Goal: Book appointment/travel/reservation

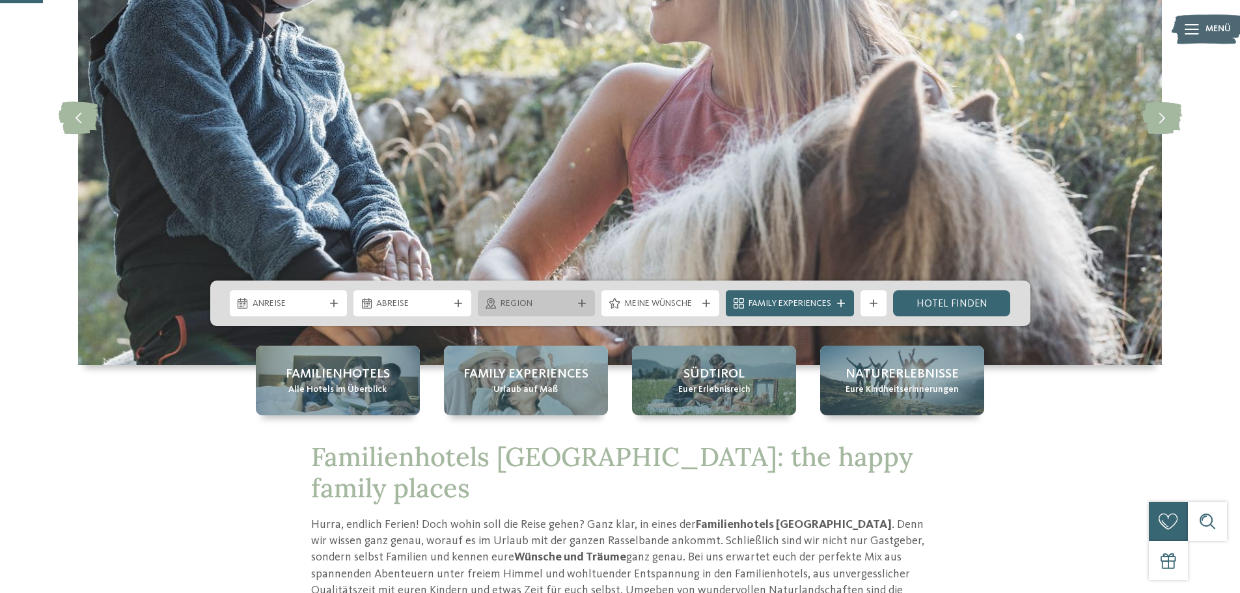
click at [568, 304] on span "Region" at bounding box center [537, 303] width 72 height 13
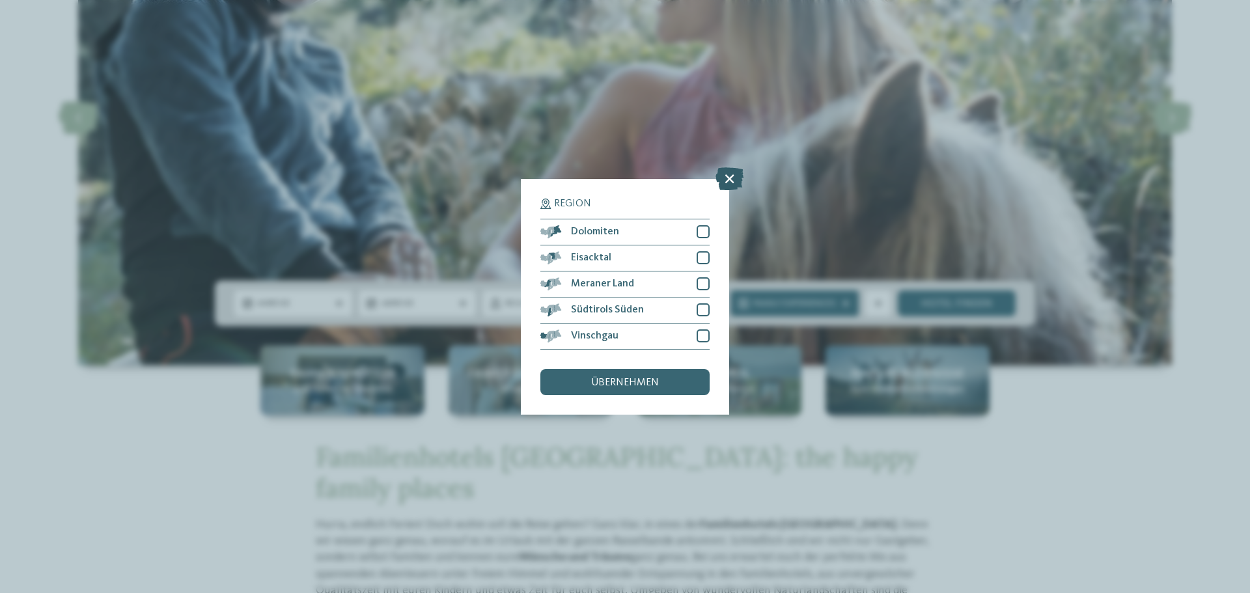
click at [727, 179] on icon at bounding box center [729, 178] width 28 height 23
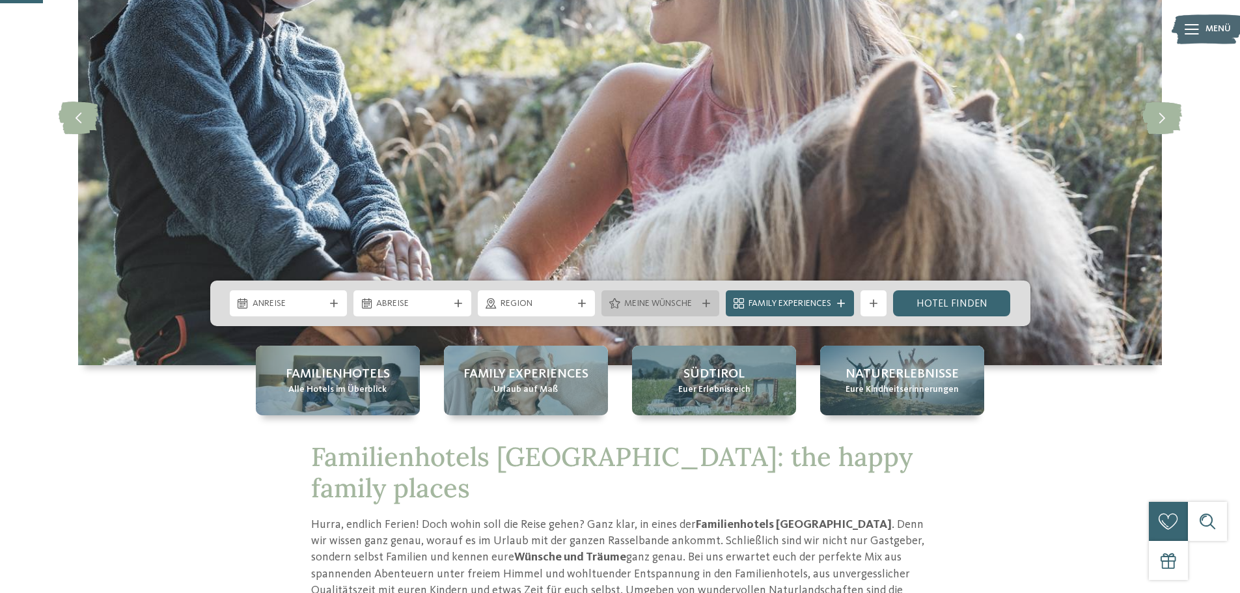
click at [657, 305] on span "Meine Wünsche" at bounding box center [660, 303] width 72 height 13
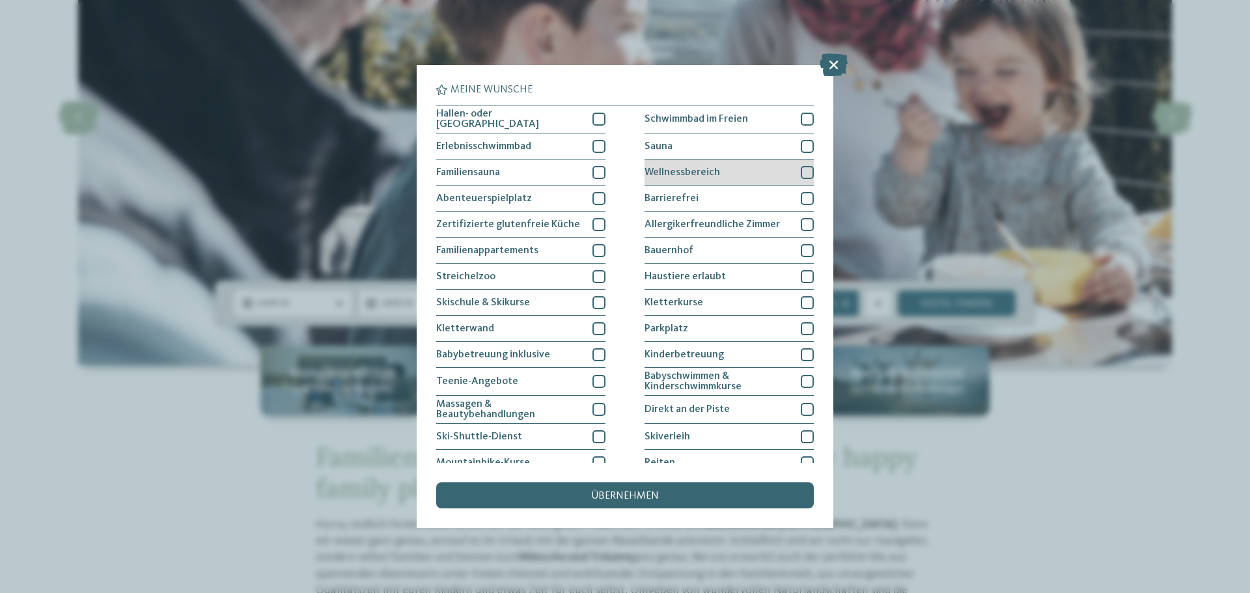
click at [695, 167] on span "Wellnessbereich" at bounding box center [682, 172] width 76 height 10
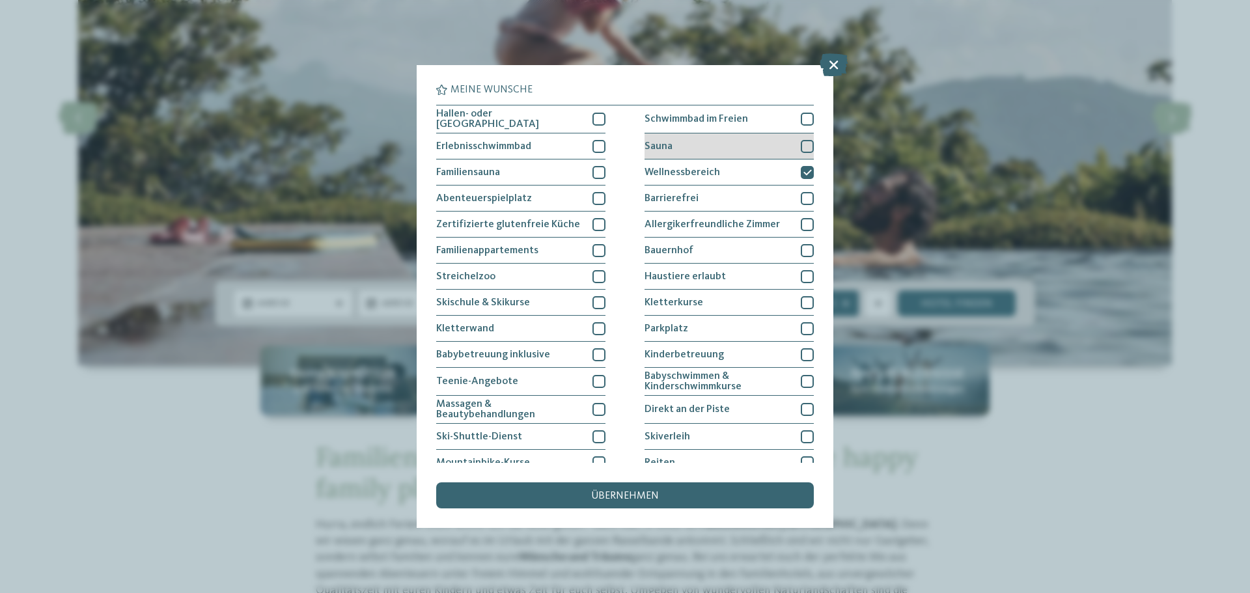
click at [654, 152] on div "Sauna" at bounding box center [728, 146] width 169 height 26
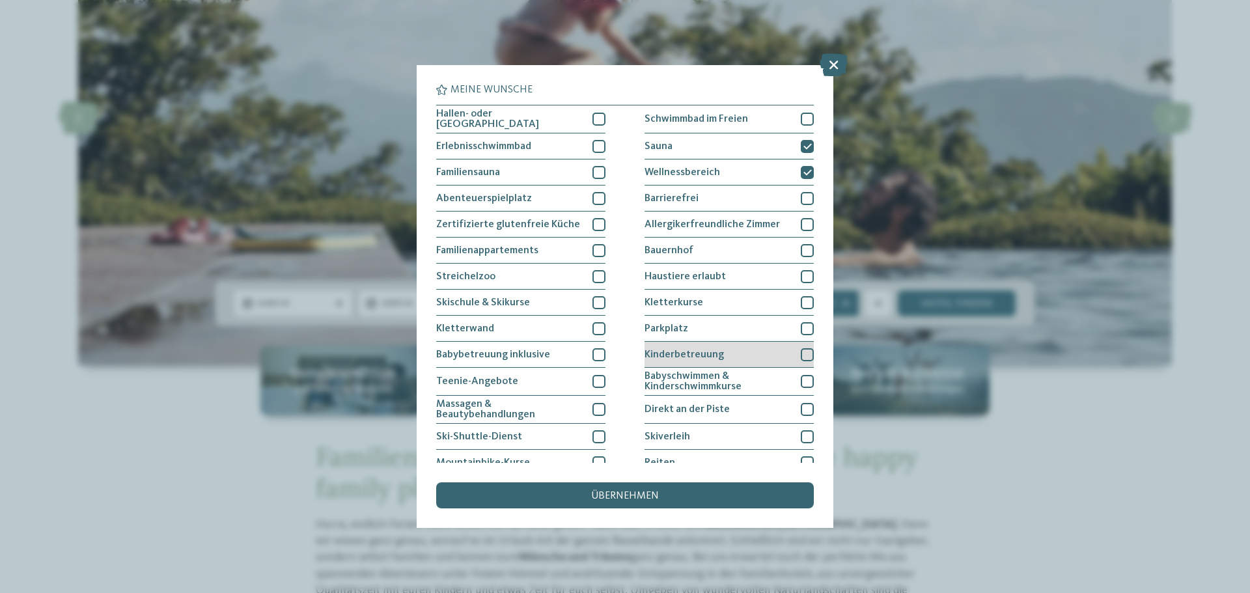
click at [685, 350] on span "Kinderbetreuung" at bounding box center [683, 355] width 79 height 10
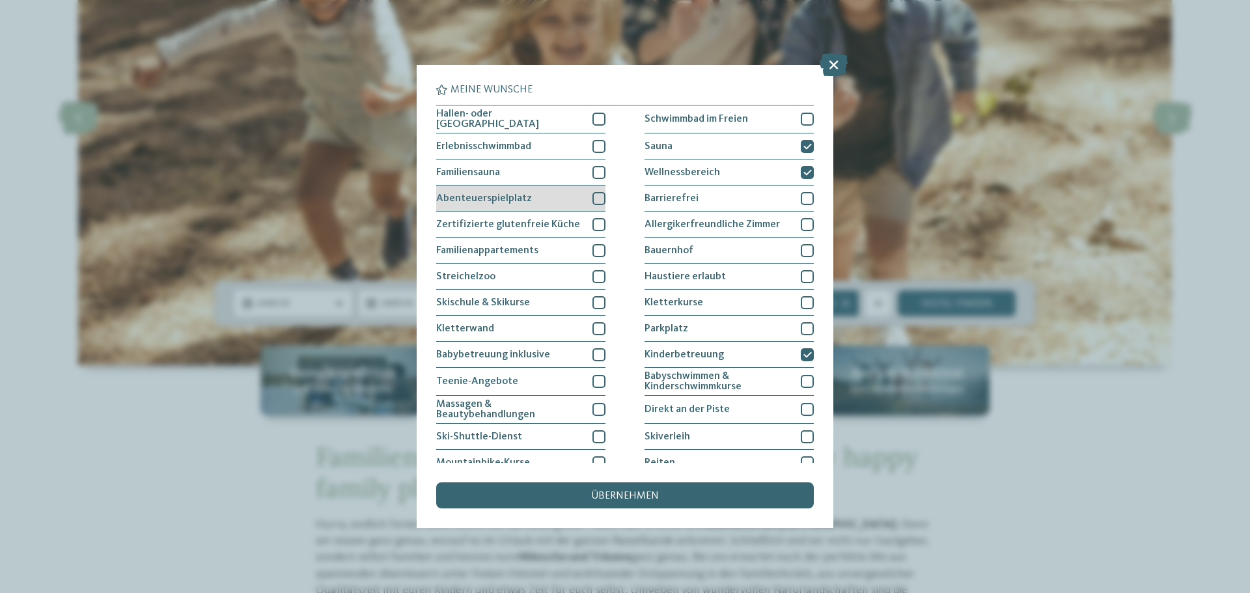
click at [488, 204] on div "Abenteuerspielplatz" at bounding box center [520, 199] width 169 height 26
click at [485, 171] on span "Familiensauna" at bounding box center [468, 172] width 64 height 10
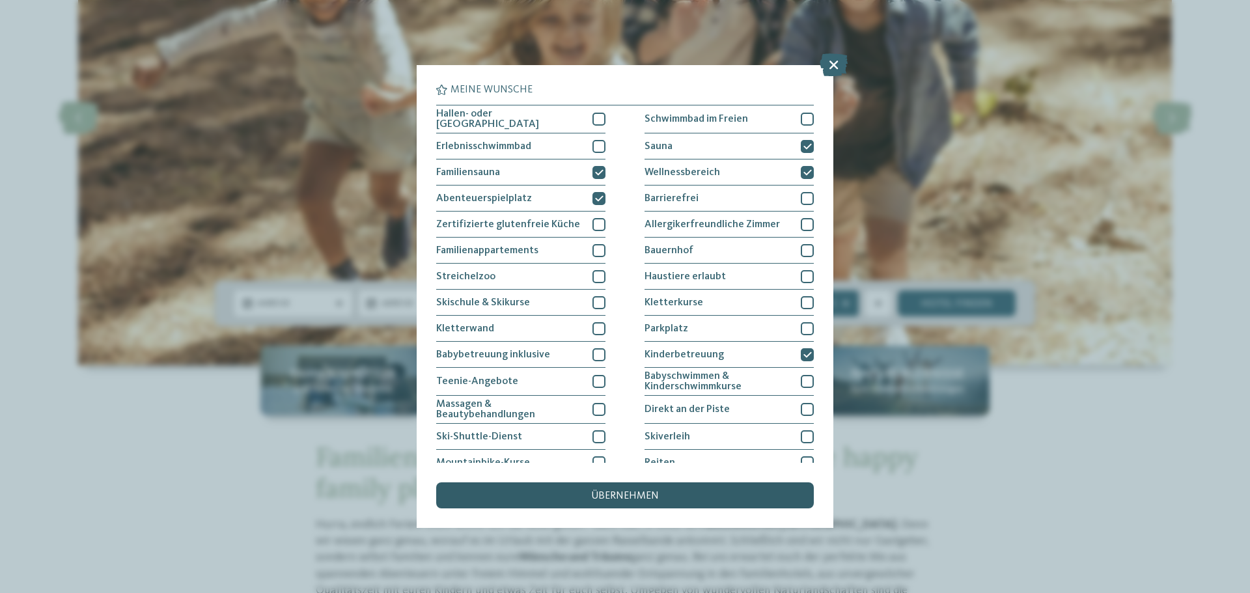
click at [637, 493] on span "übernehmen" at bounding box center [625, 496] width 68 height 10
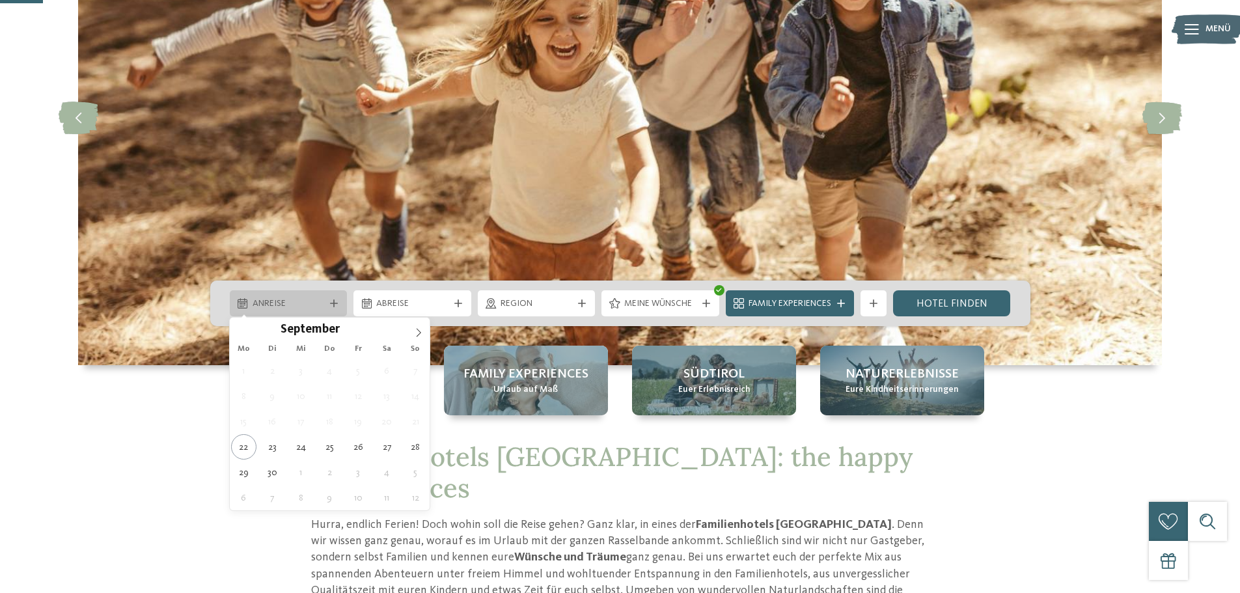
click at [260, 304] on span "Anreise" at bounding box center [289, 303] width 72 height 13
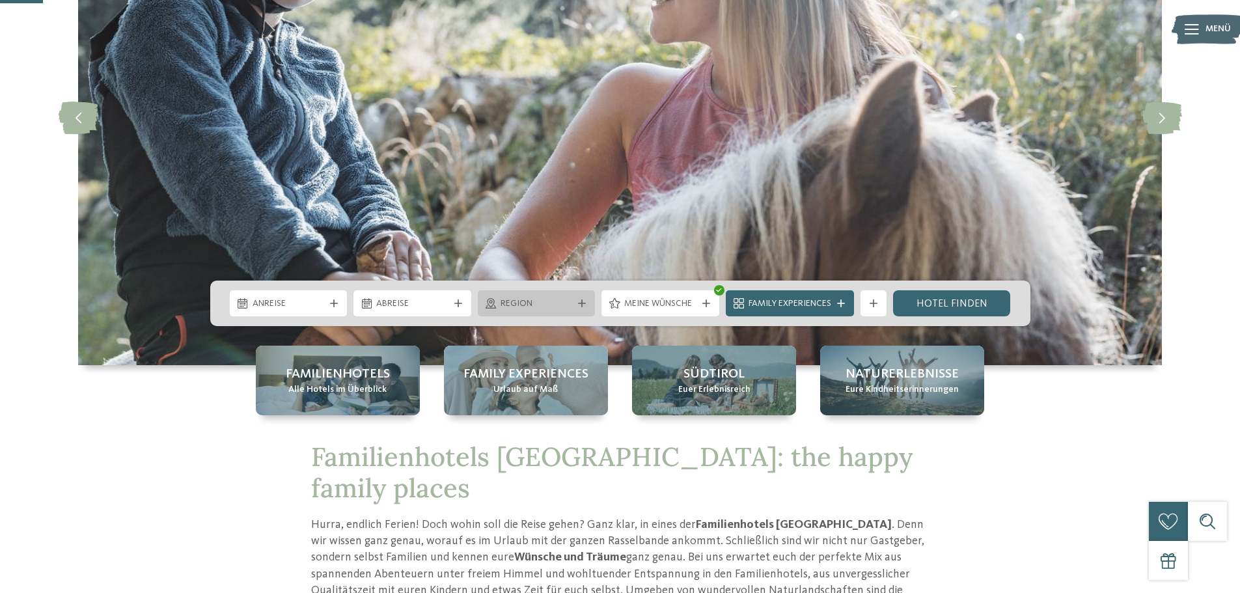
click at [531, 304] on span "Region" at bounding box center [537, 303] width 72 height 13
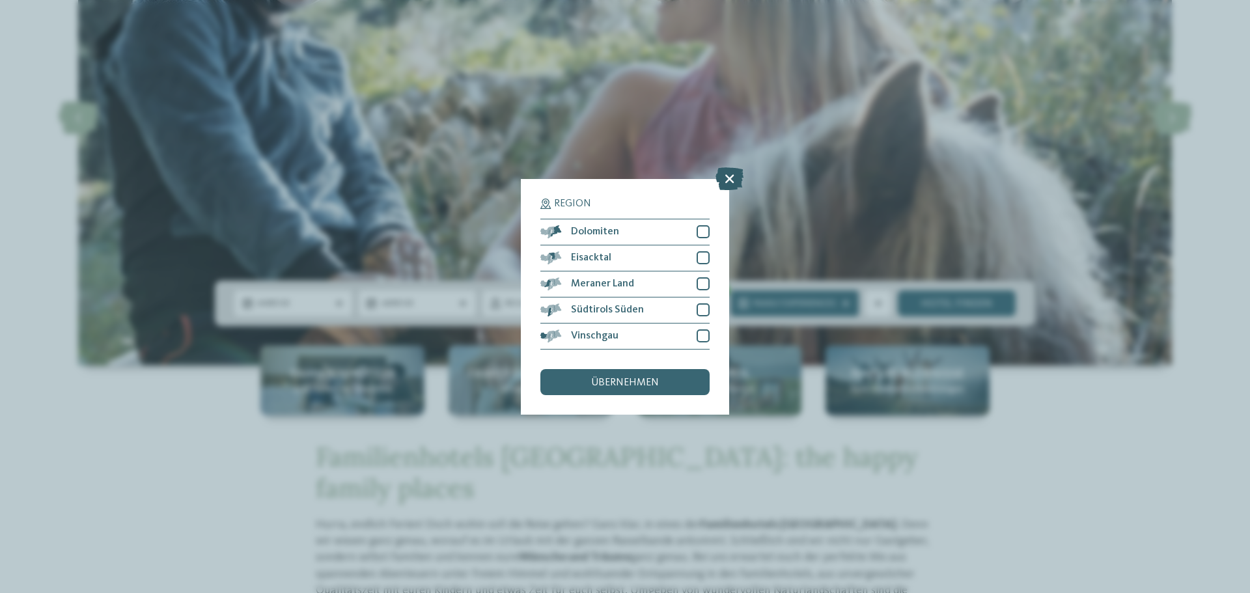
click at [725, 182] on icon at bounding box center [729, 178] width 28 height 23
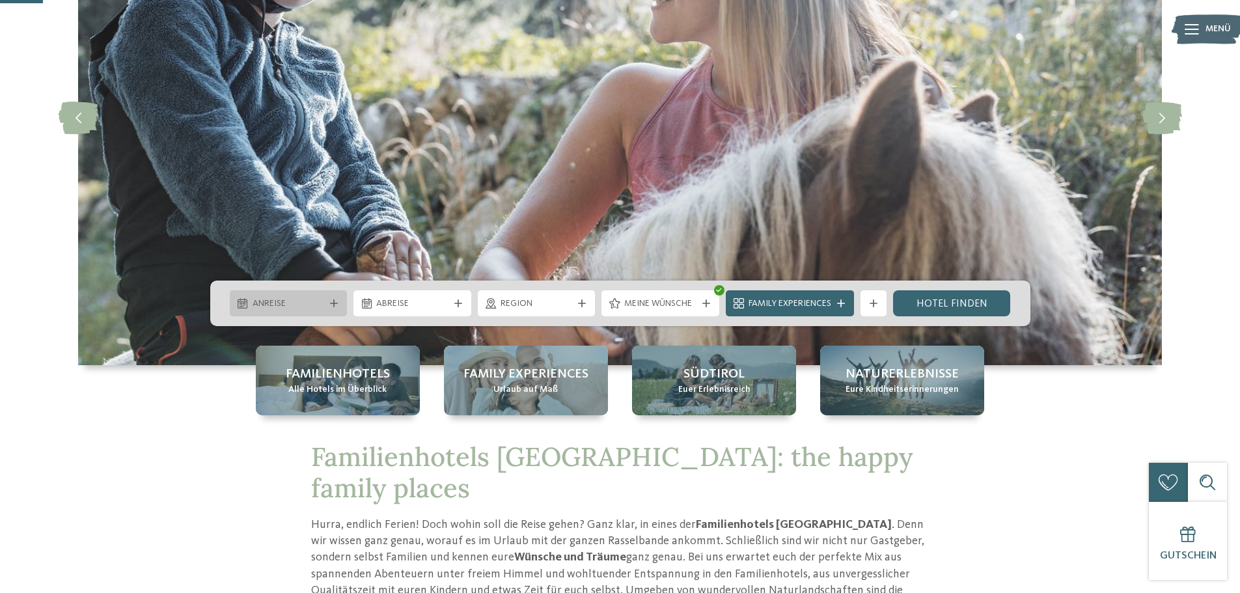
click at [263, 306] on span "Anreise" at bounding box center [289, 303] width 72 height 13
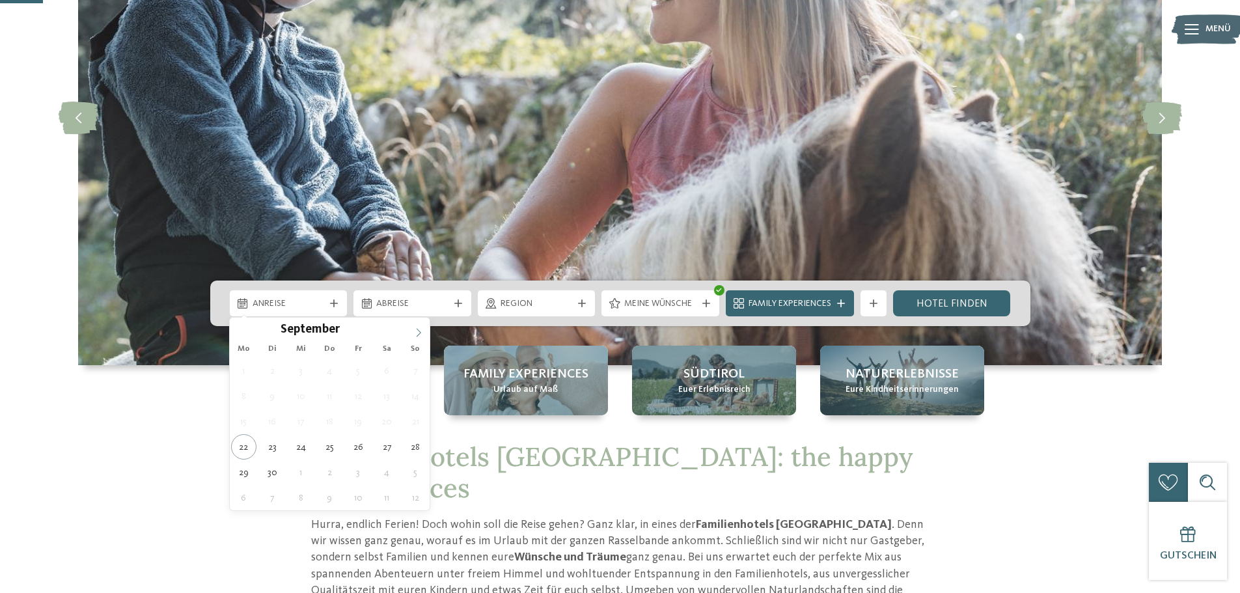
click at [407, 331] on span at bounding box center [418, 329] width 22 height 22
click at [413, 332] on span at bounding box center [418, 329] width 22 height 22
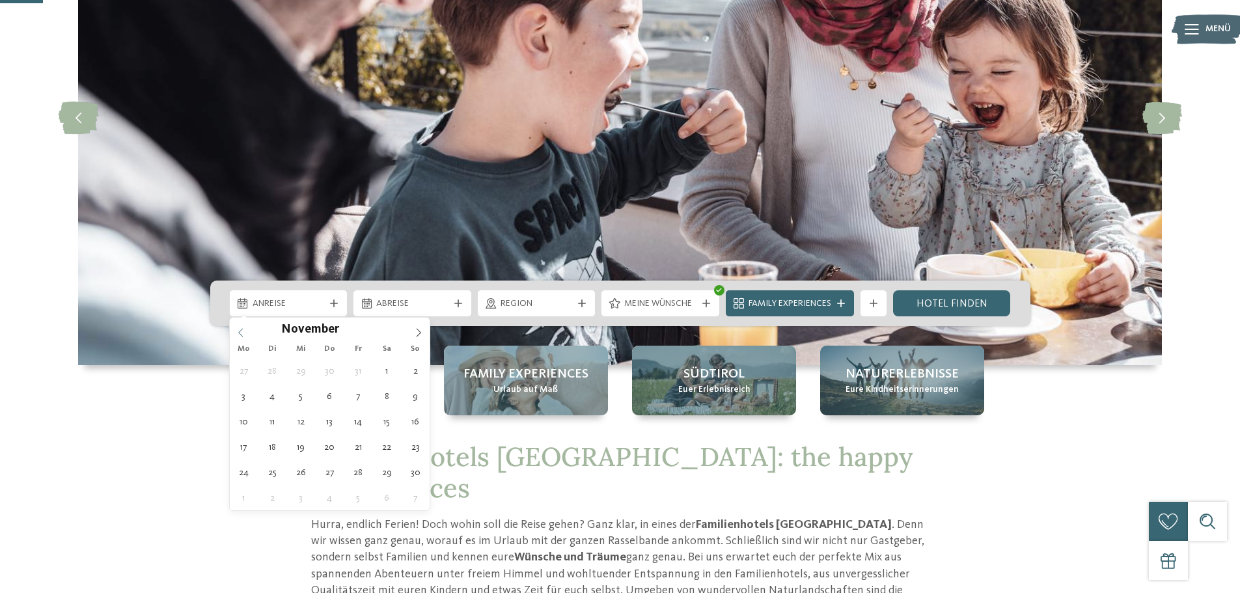
click at [240, 329] on icon at bounding box center [240, 332] width 9 height 9
type div "15.10.2025"
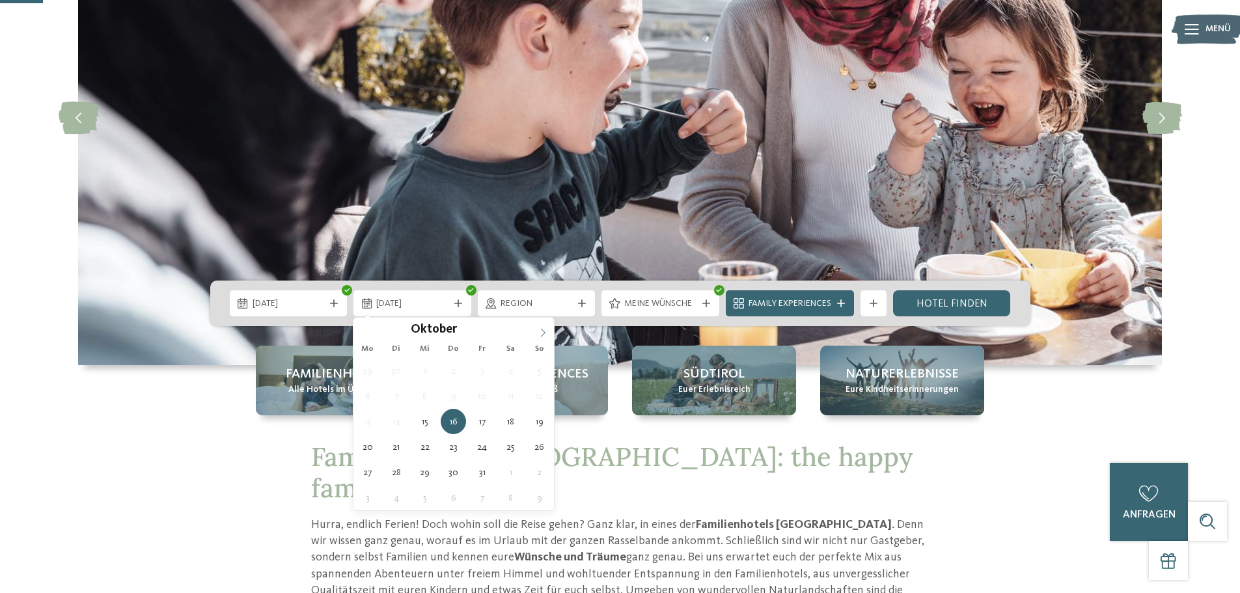
click at [539, 328] on icon at bounding box center [542, 332] width 9 height 9
type div "30.11.2025"
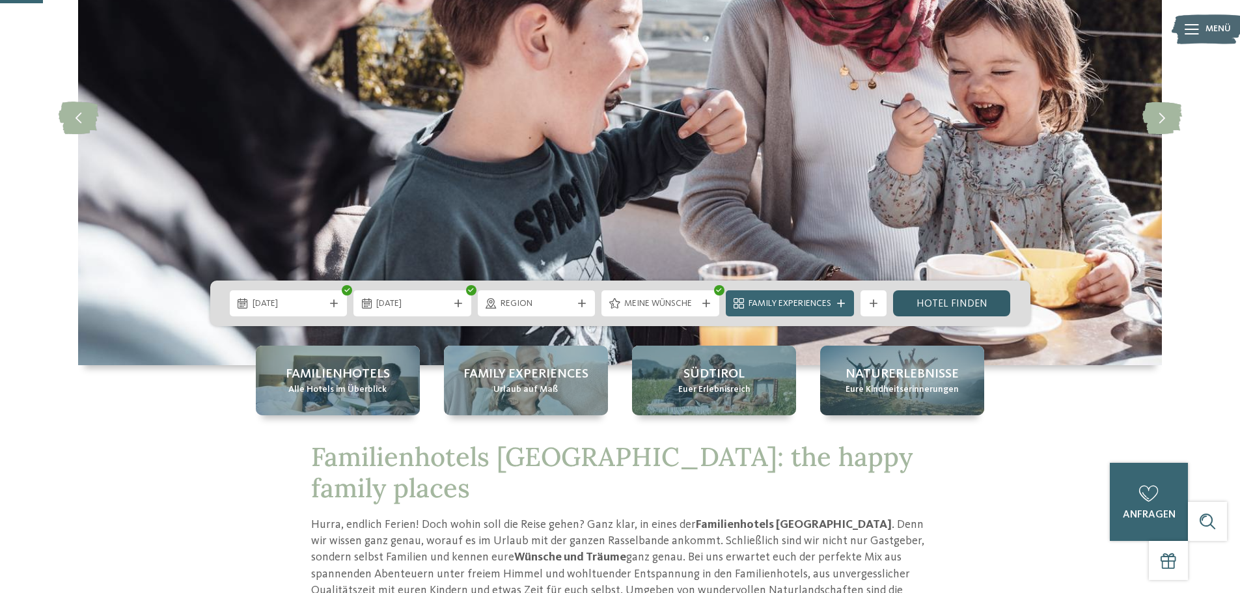
click at [965, 300] on link "Hotel finden" at bounding box center [952, 303] width 118 height 26
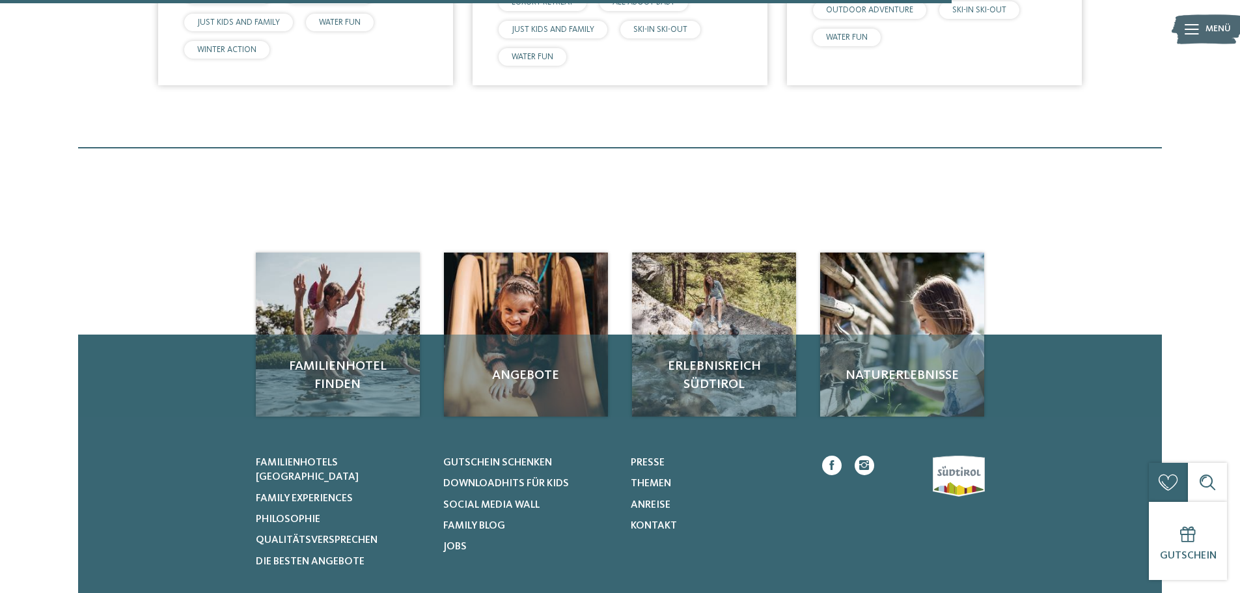
scroll to position [908, 0]
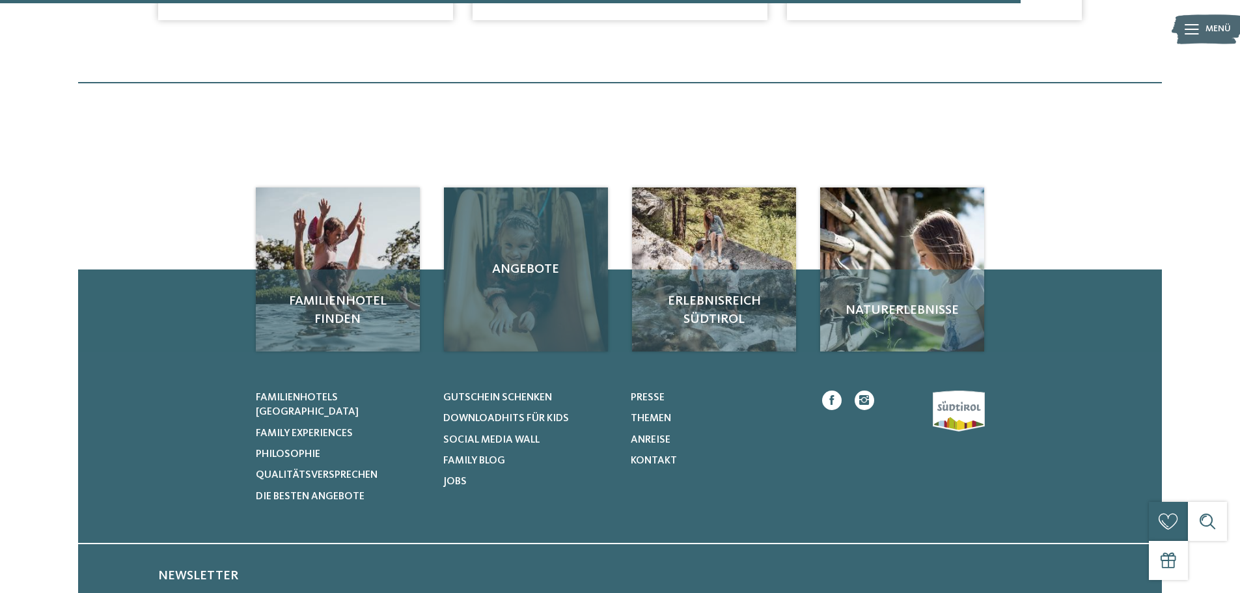
click at [508, 254] on div "Angebote" at bounding box center [526, 269] width 164 height 164
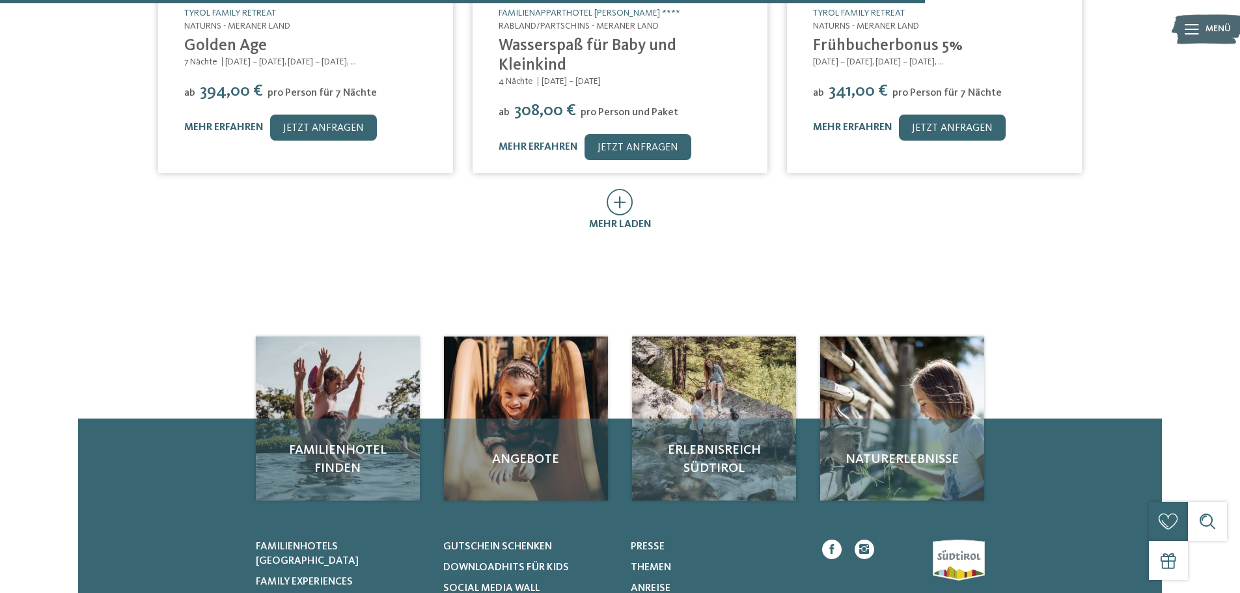
scroll to position [911, 0]
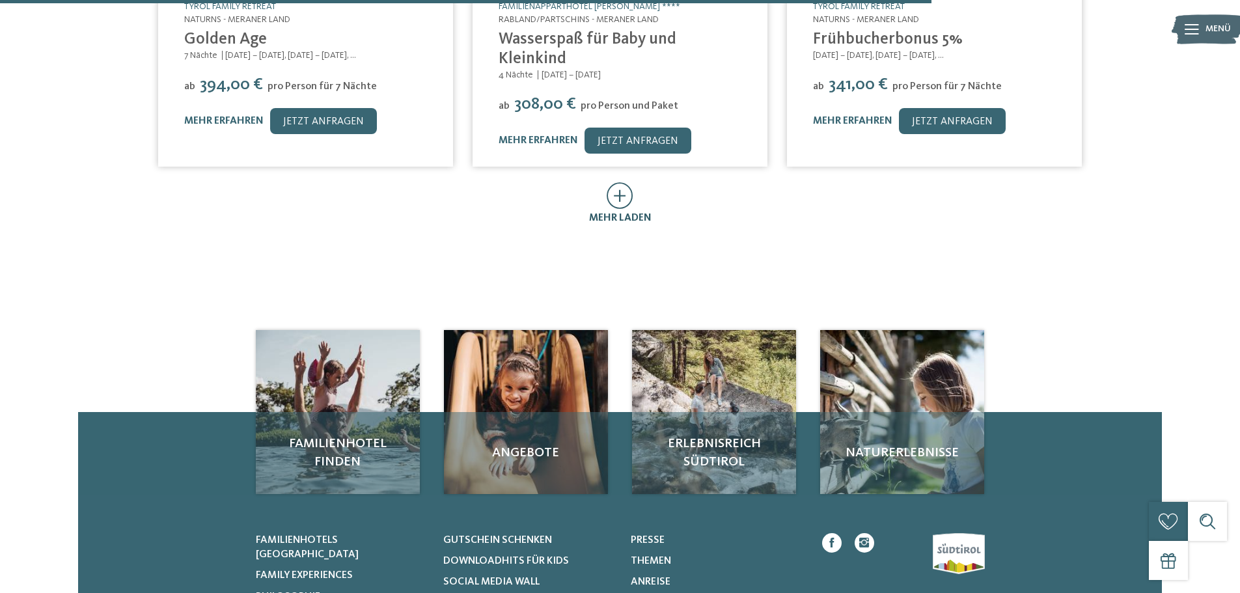
click at [607, 182] on icon at bounding box center [620, 195] width 27 height 27
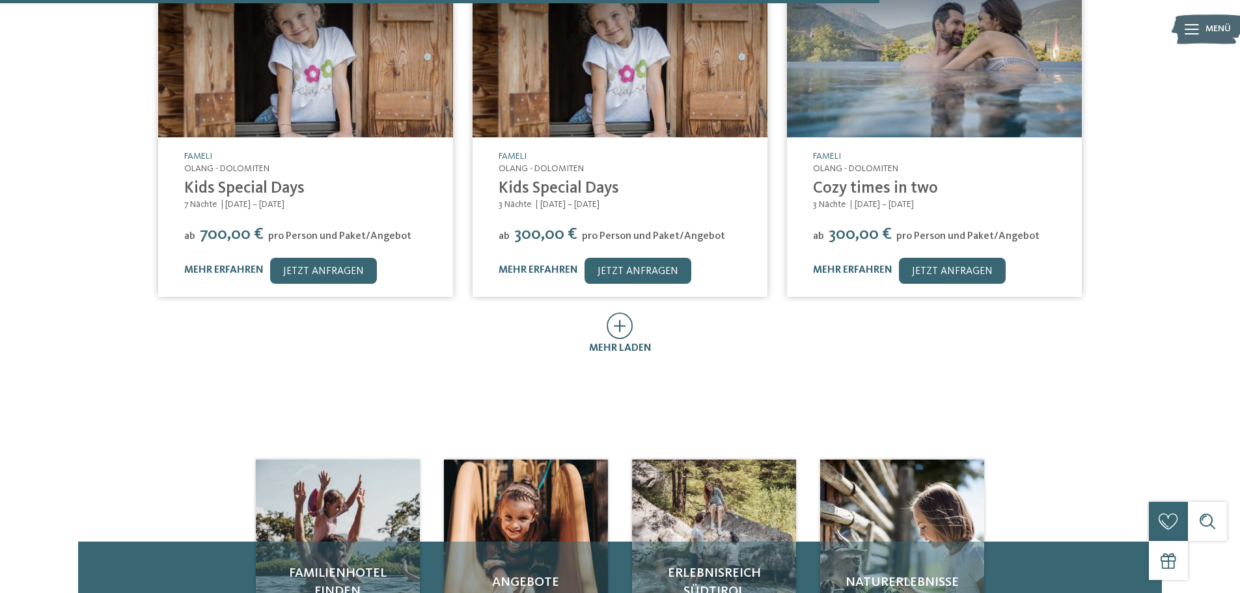
scroll to position [1497, 0]
click at [622, 312] on icon at bounding box center [620, 325] width 27 height 27
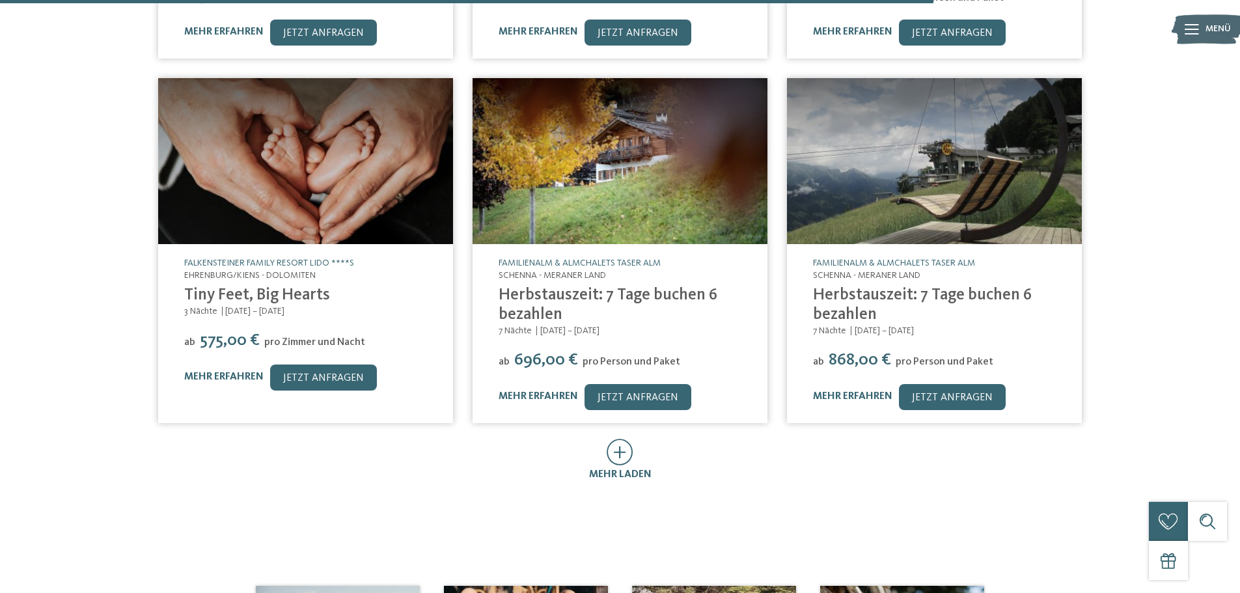
scroll to position [1953, 0]
